Goal: Information Seeking & Learning: Learn about a topic

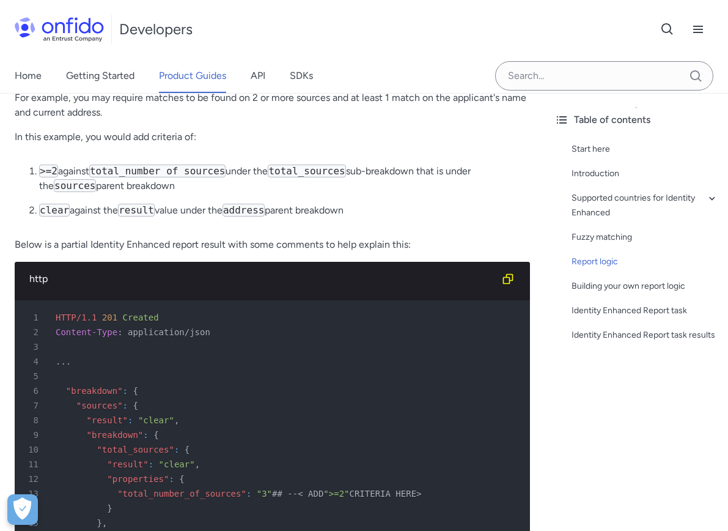
scroll to position [2566, 0]
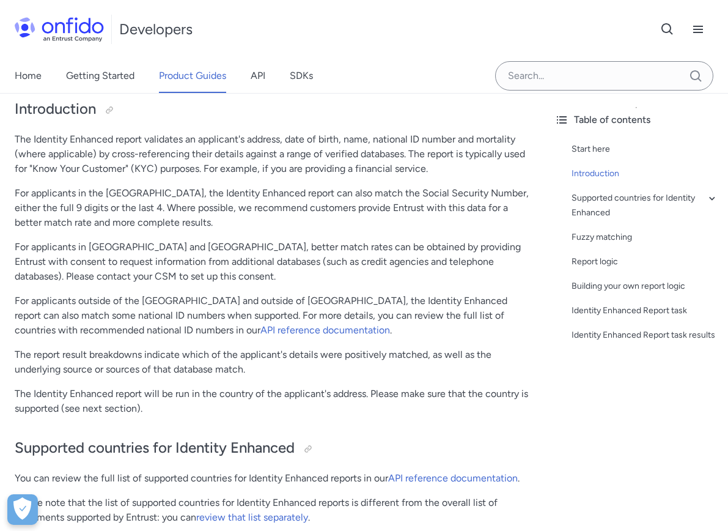
scroll to position [183, 0]
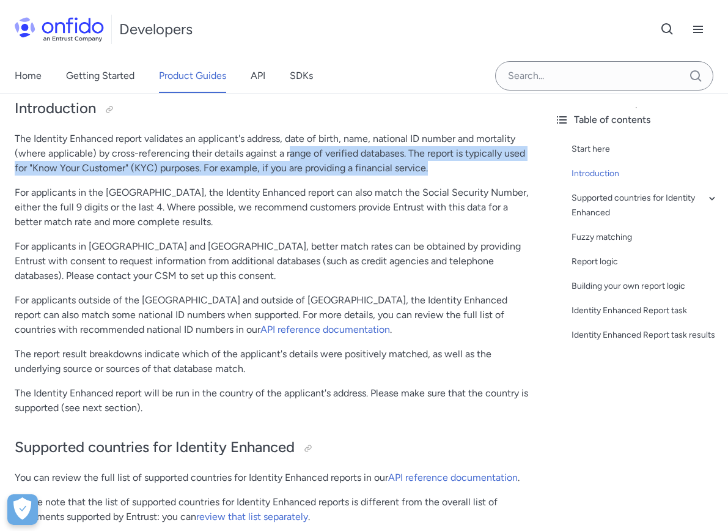
drag, startPoint x: 384, startPoint y: 186, endPoint x: 471, endPoint y: 218, distance: 93.0
click at [471, 175] on p "The Identity Enhanced report validates an applicant's address, date of birth, n…" at bounding box center [272, 153] width 515 height 44
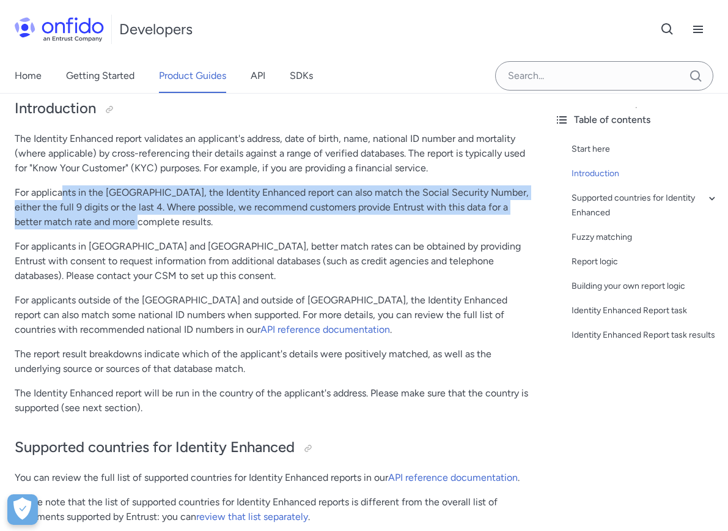
drag, startPoint x: 253, startPoint y: 246, endPoint x: 397, endPoint y: 284, distance: 149.3
click at [397, 229] on p "For applicants in the [GEOGRAPHIC_DATA], the Identity Enhanced report can also …" at bounding box center [272, 207] width 515 height 44
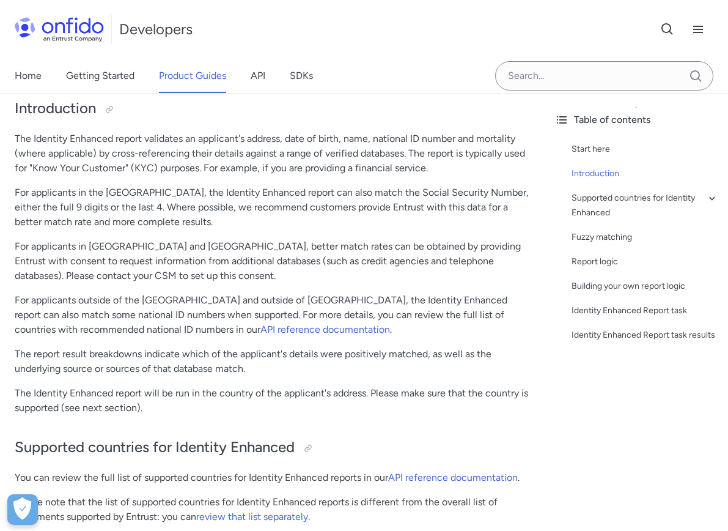
drag, startPoint x: 397, startPoint y: 284, endPoint x: 427, endPoint y: 317, distance: 44.2
click at [427, 283] on p "For applicants in [GEOGRAPHIC_DATA] and [GEOGRAPHIC_DATA], better match rates c…" at bounding box center [272, 261] width 515 height 44
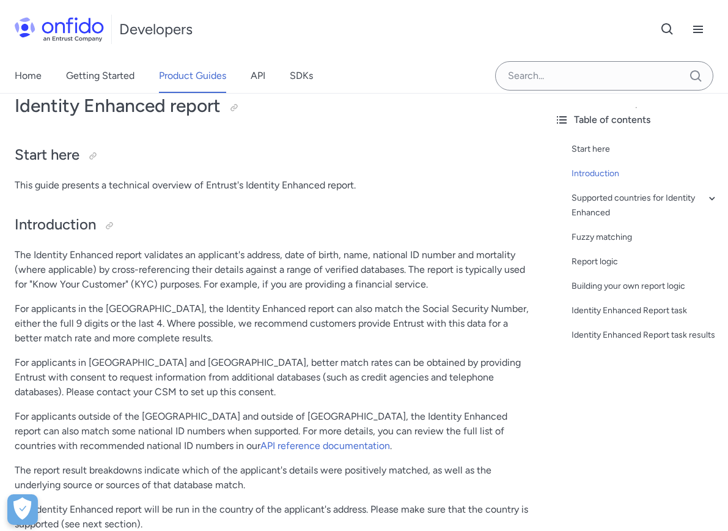
scroll to position [0, 0]
